Goal: Entertainment & Leisure: Browse casually

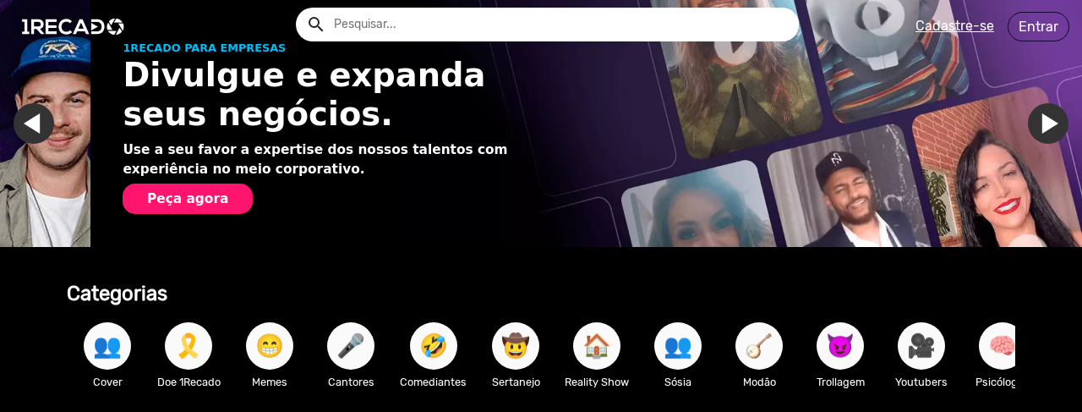
scroll to position [0, 1064]
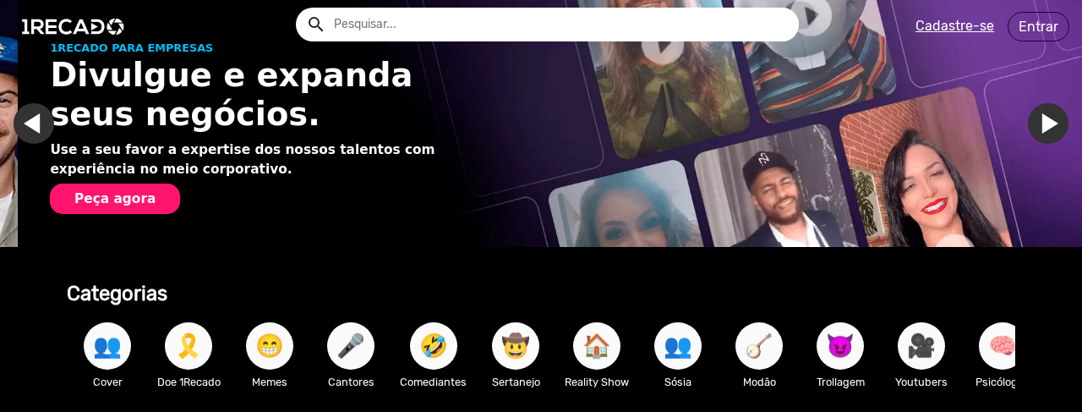
click at [510, 356] on span "🤠" at bounding box center [515, 345] width 29 height 47
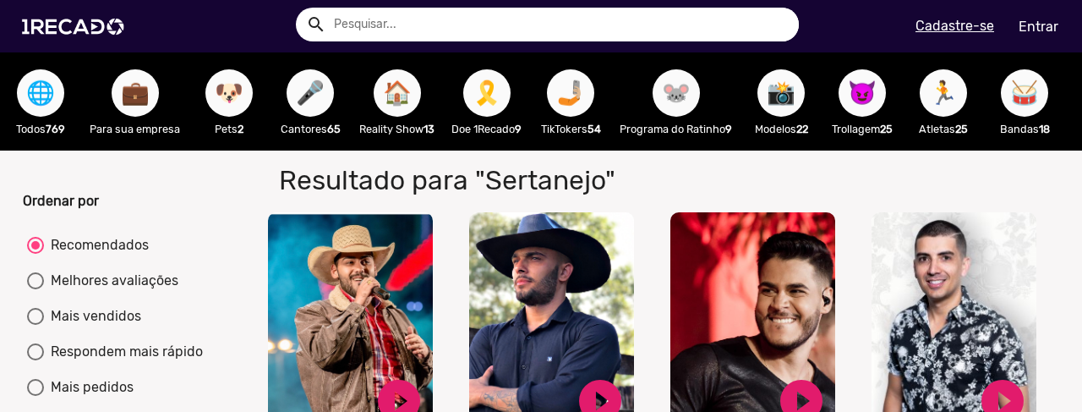
click at [300, 101] on span "🎤" at bounding box center [310, 92] width 29 height 47
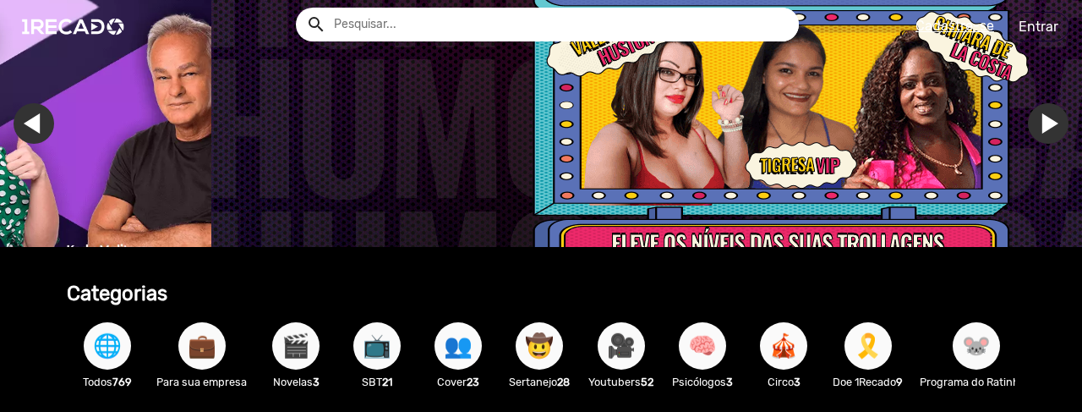
scroll to position [0, 3192]
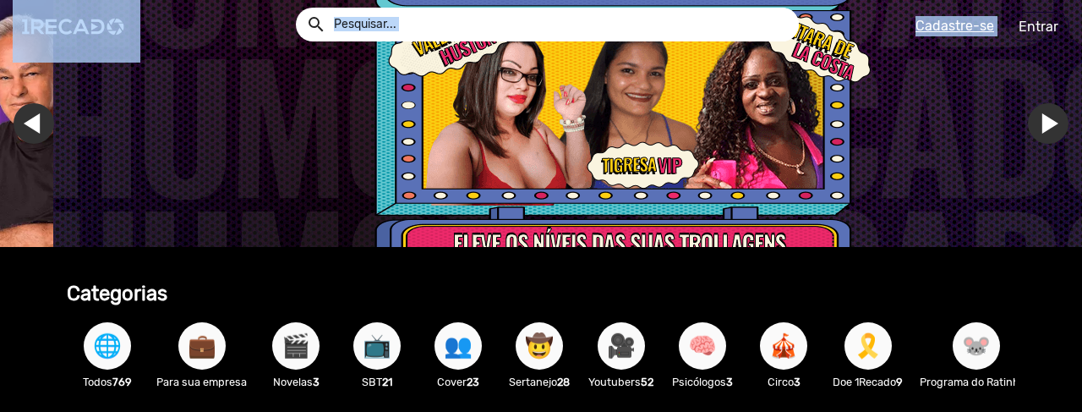
drag, startPoint x: 1078, startPoint y: 36, endPoint x: 1076, endPoint y: 60, distance: 23.8
click at [1076, 60] on app-navigation "search help_outline search menu Cadastre-se Entrar help_outline [PERSON_NAME] s…" at bounding box center [541, 91] width 1082 height 79
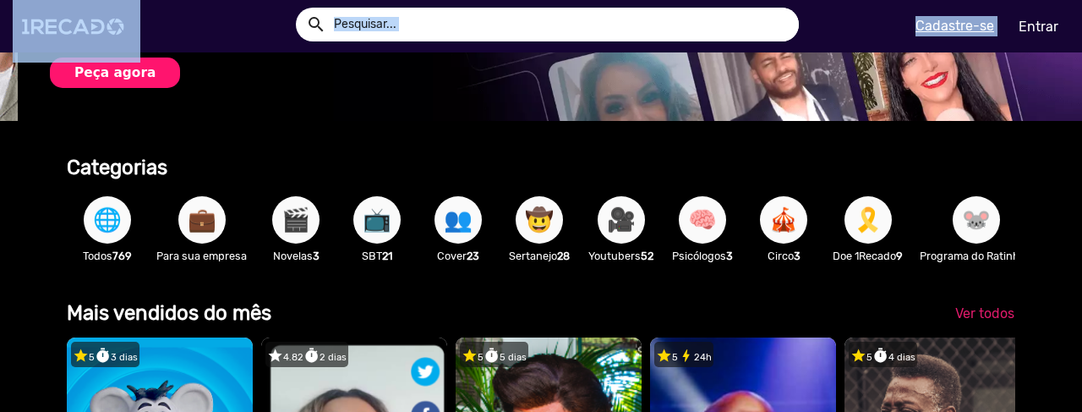
scroll to position [94, 0]
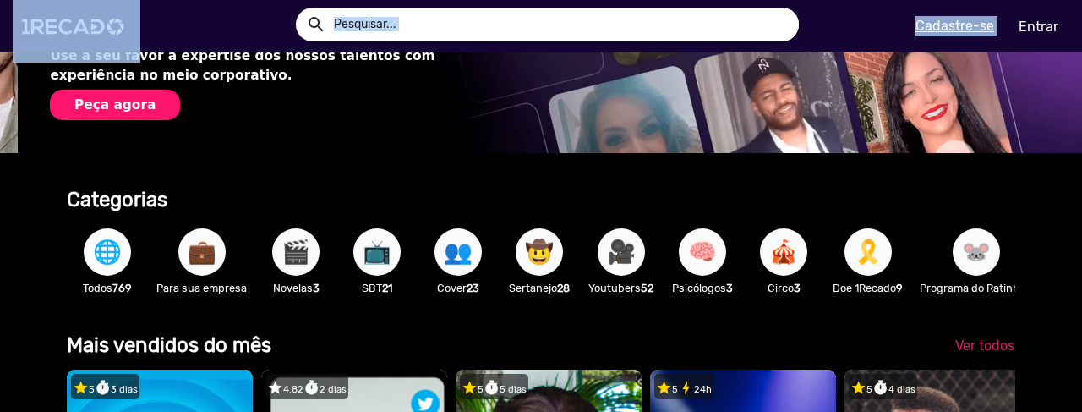
click at [546, 244] on span "🤠" at bounding box center [539, 251] width 29 height 47
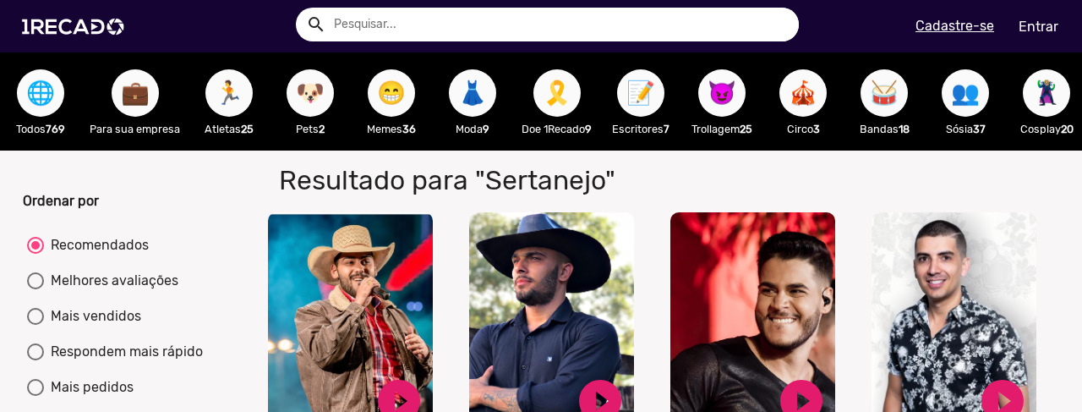
click at [390, 83] on span "😁" at bounding box center [391, 92] width 29 height 47
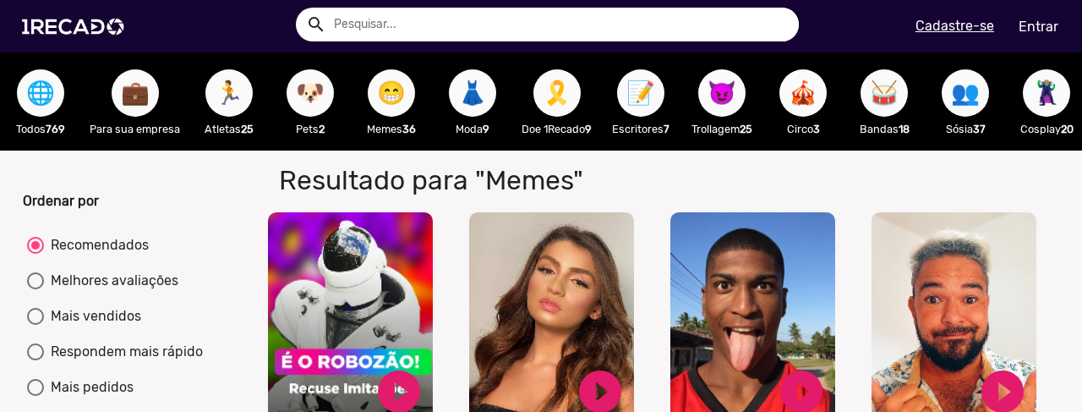
drag, startPoint x: 936, startPoint y: 195, endPoint x: 972, endPoint y: 172, distance: 43.4
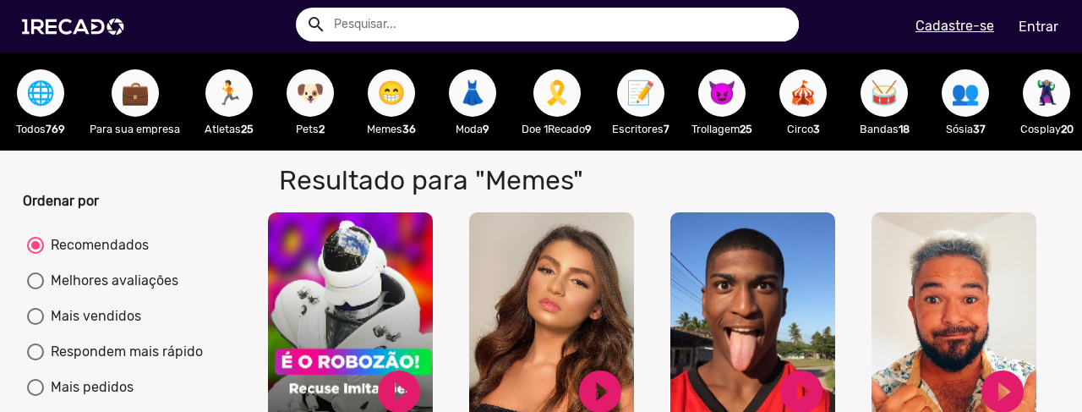
click at [869, 90] on button "🥁" at bounding box center [883, 92] width 47 height 47
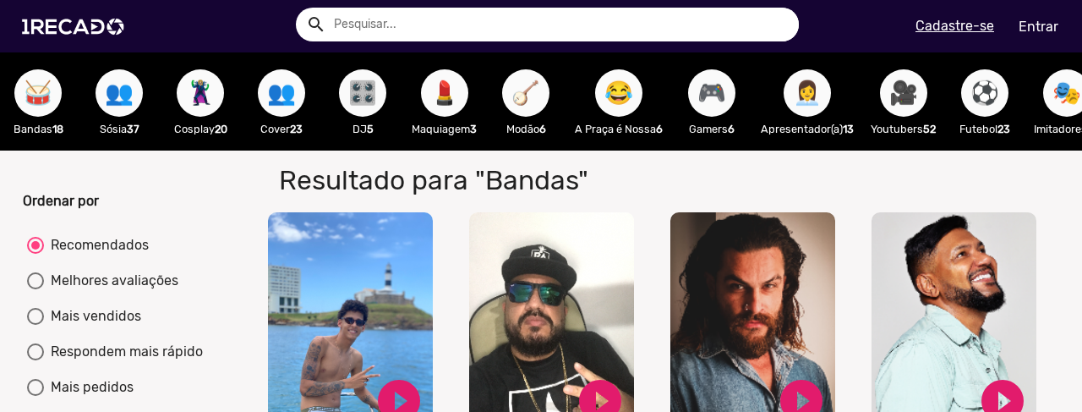
scroll to position [0, 857]
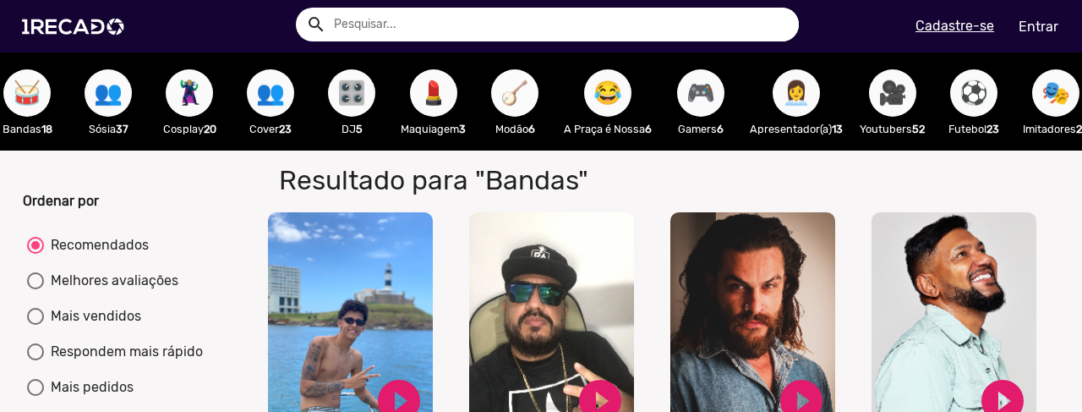
click at [523, 90] on span "🪕" at bounding box center [514, 92] width 29 height 47
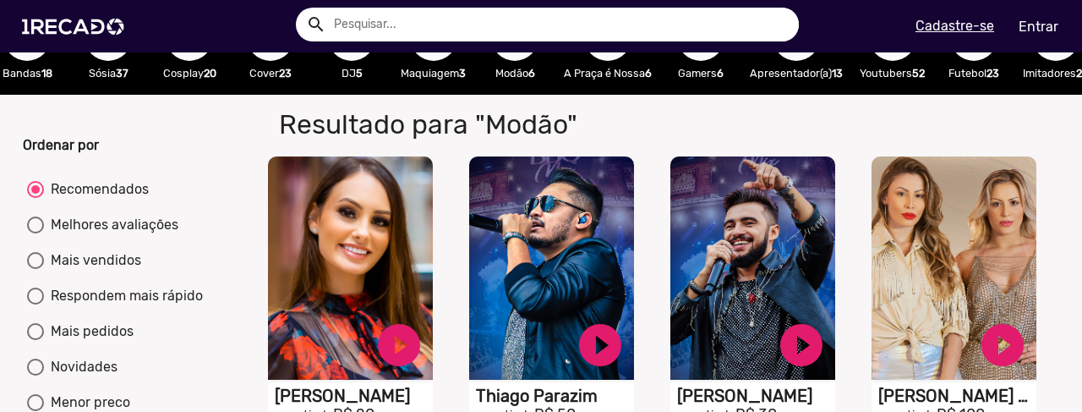
scroll to position [45, 0]
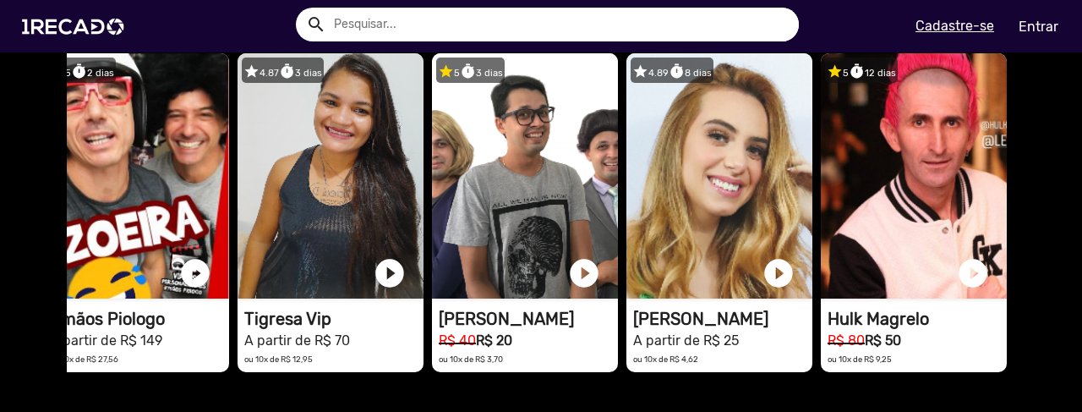
scroll to position [0, 2128]
